Goal: Transaction & Acquisition: Purchase product/service

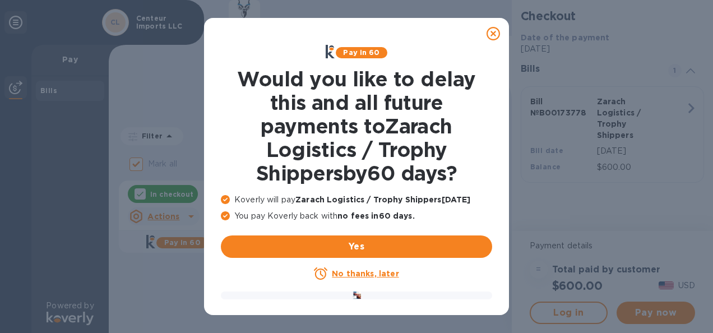
click at [351, 276] on u "No thanks, later" at bounding box center [365, 273] width 67 height 9
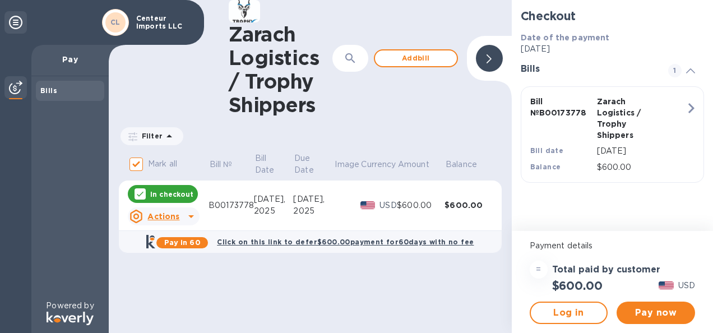
click at [191, 218] on icon at bounding box center [191, 216] width 6 height 3
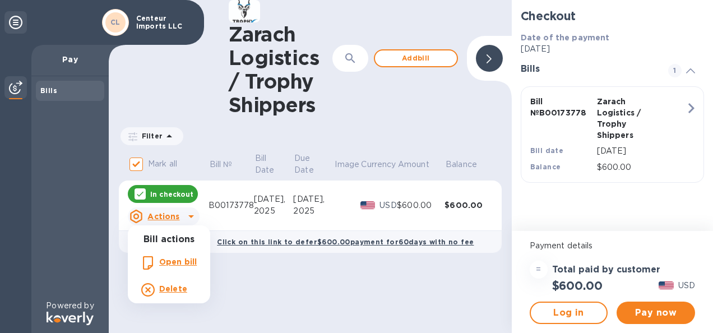
click at [191, 218] on div at bounding box center [356, 166] width 713 height 333
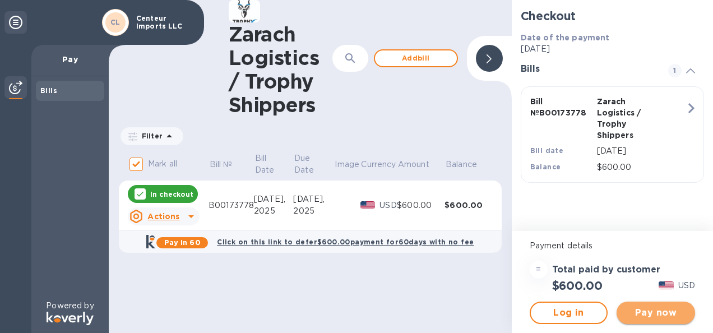
click at [660, 308] on span "Pay now" at bounding box center [656, 312] width 61 height 13
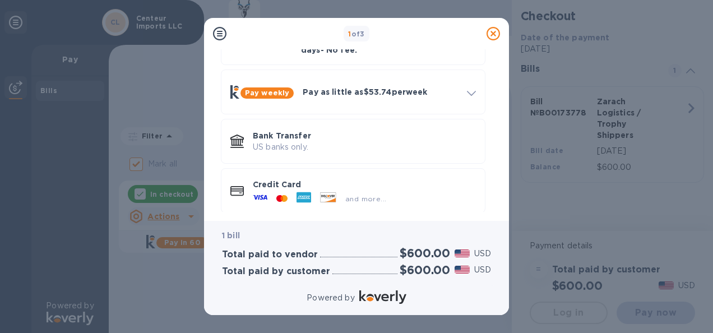
scroll to position [94, 0]
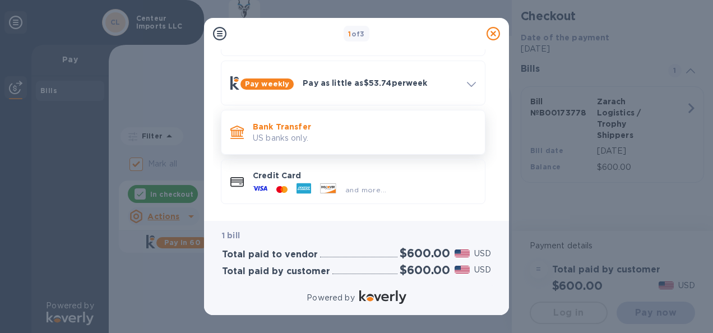
click at [309, 132] on p "US banks only." at bounding box center [364, 138] width 223 height 12
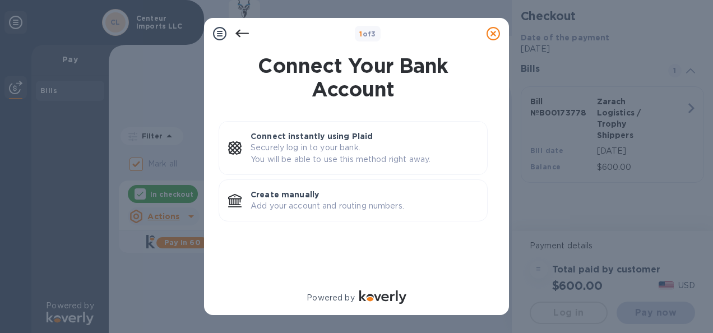
scroll to position [0, 0]
click at [302, 199] on p "Create manually" at bounding box center [365, 194] width 228 height 11
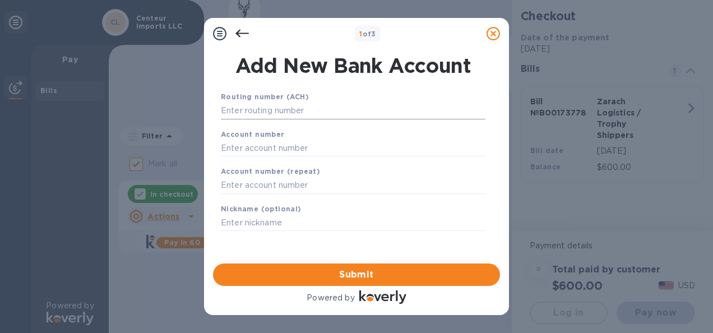
click at [290, 104] on input "text" at bounding box center [353, 111] width 265 height 17
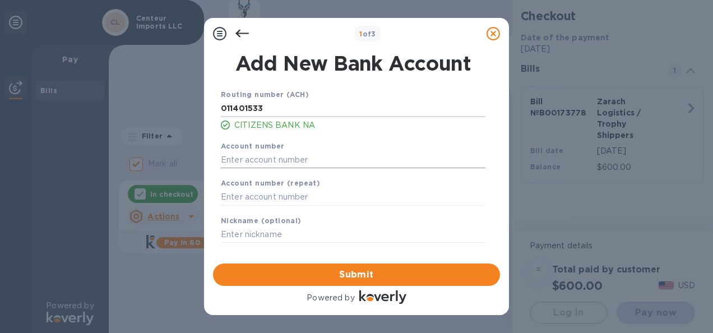
type input "011401533"
click at [306, 158] on input "text" at bounding box center [353, 159] width 265 height 17
type input "3312726109"
click at [298, 202] on input "text" at bounding box center [353, 197] width 265 height 17
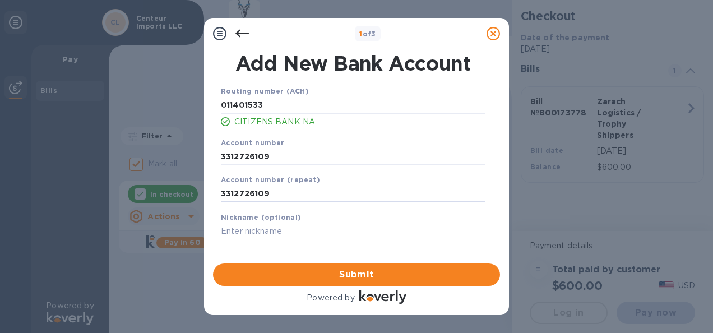
scroll to position [4, 0]
type input "3312726109"
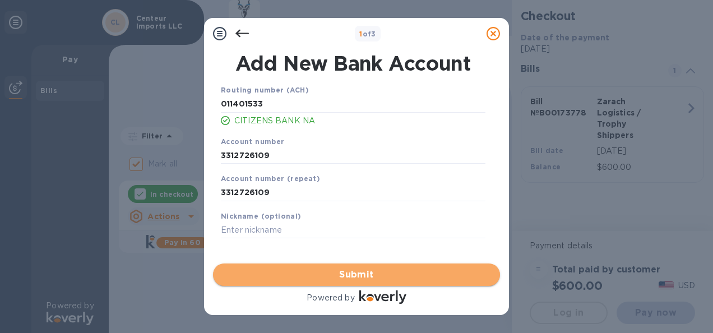
click at [356, 269] on span "Submit" at bounding box center [356, 274] width 269 height 13
